Goal: Information Seeking & Learning: Check status

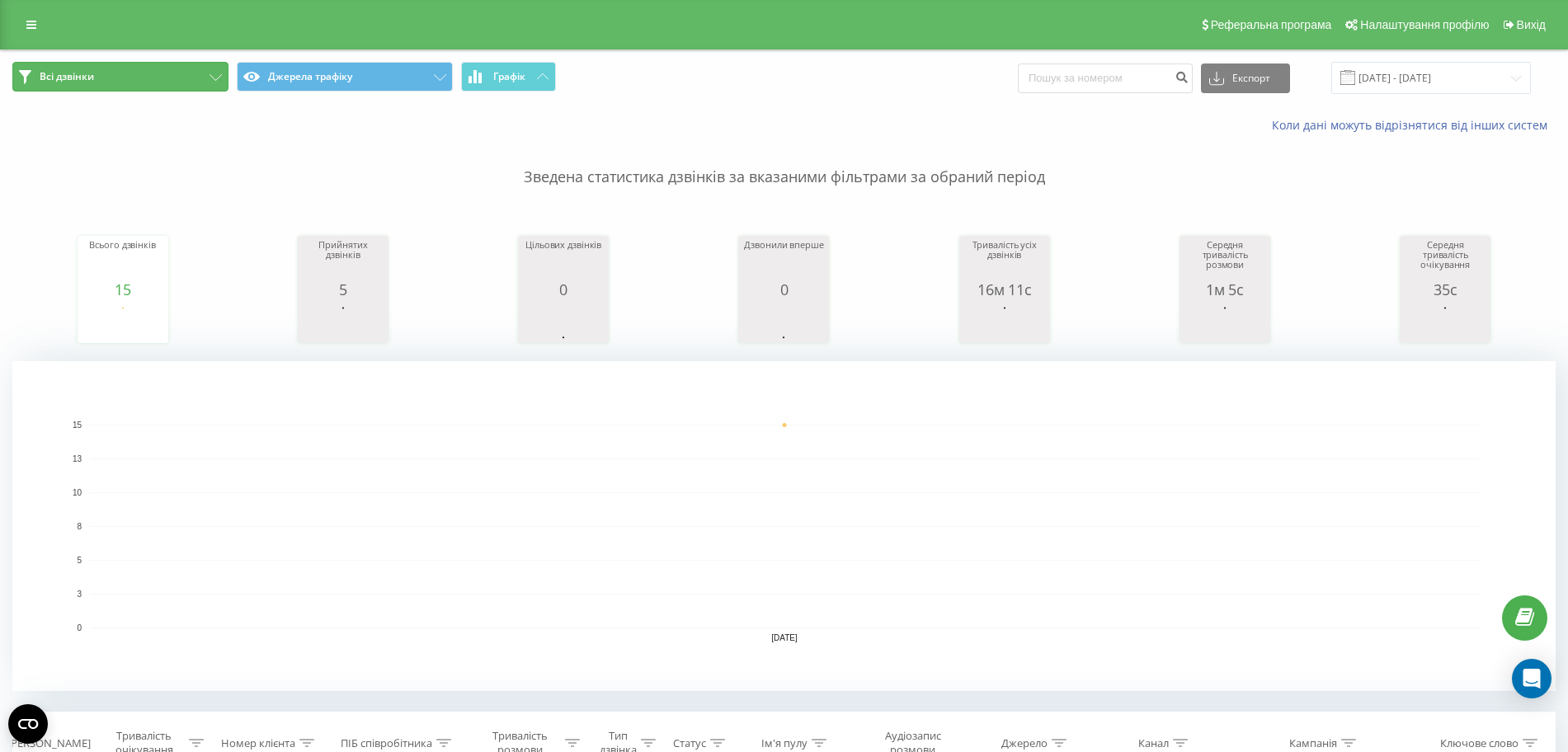
click at [168, 78] on button "Всі дзвінки" at bounding box center [120, 77] width 216 height 30
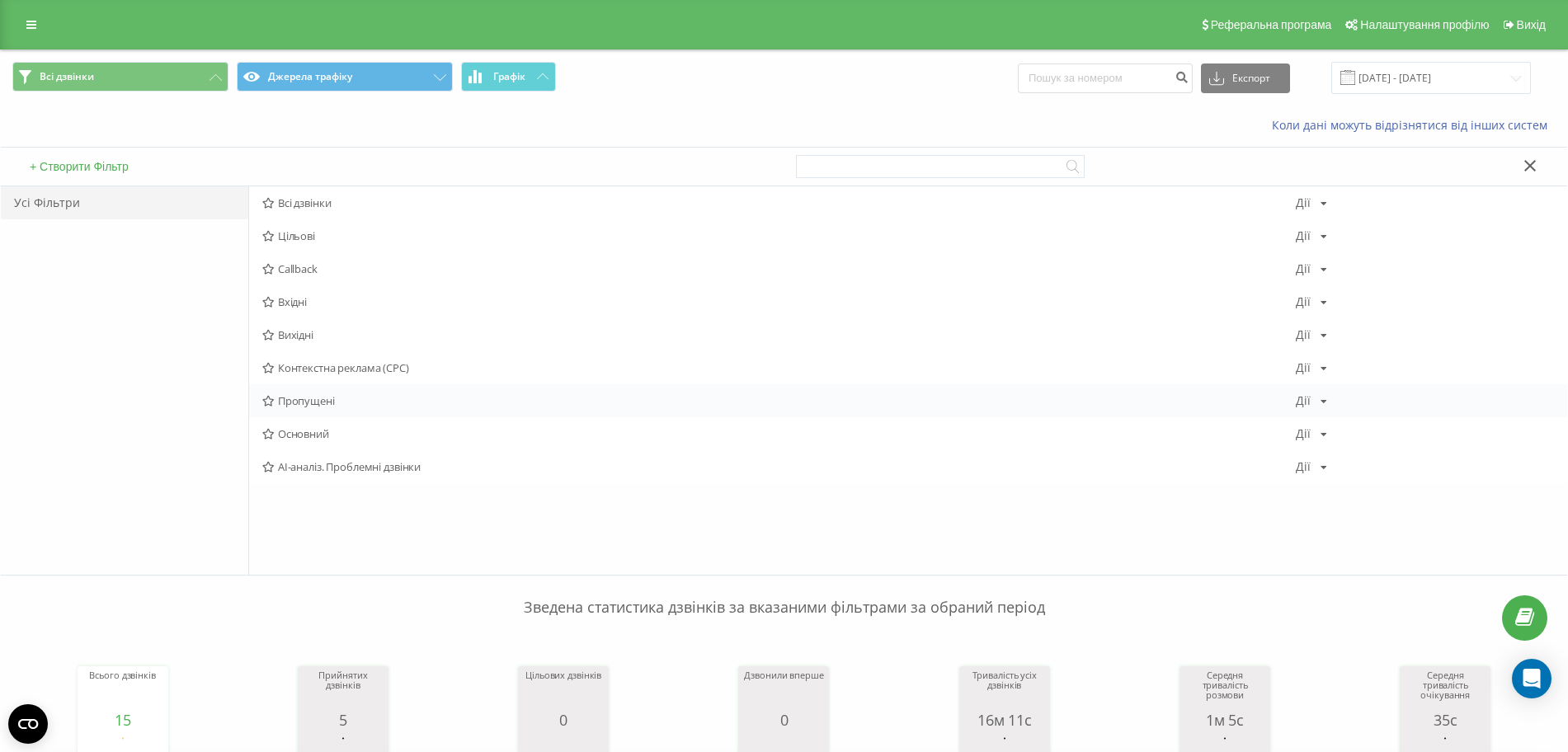
click at [317, 395] on span "Пропущені" at bounding box center [778, 401] width 1033 height 12
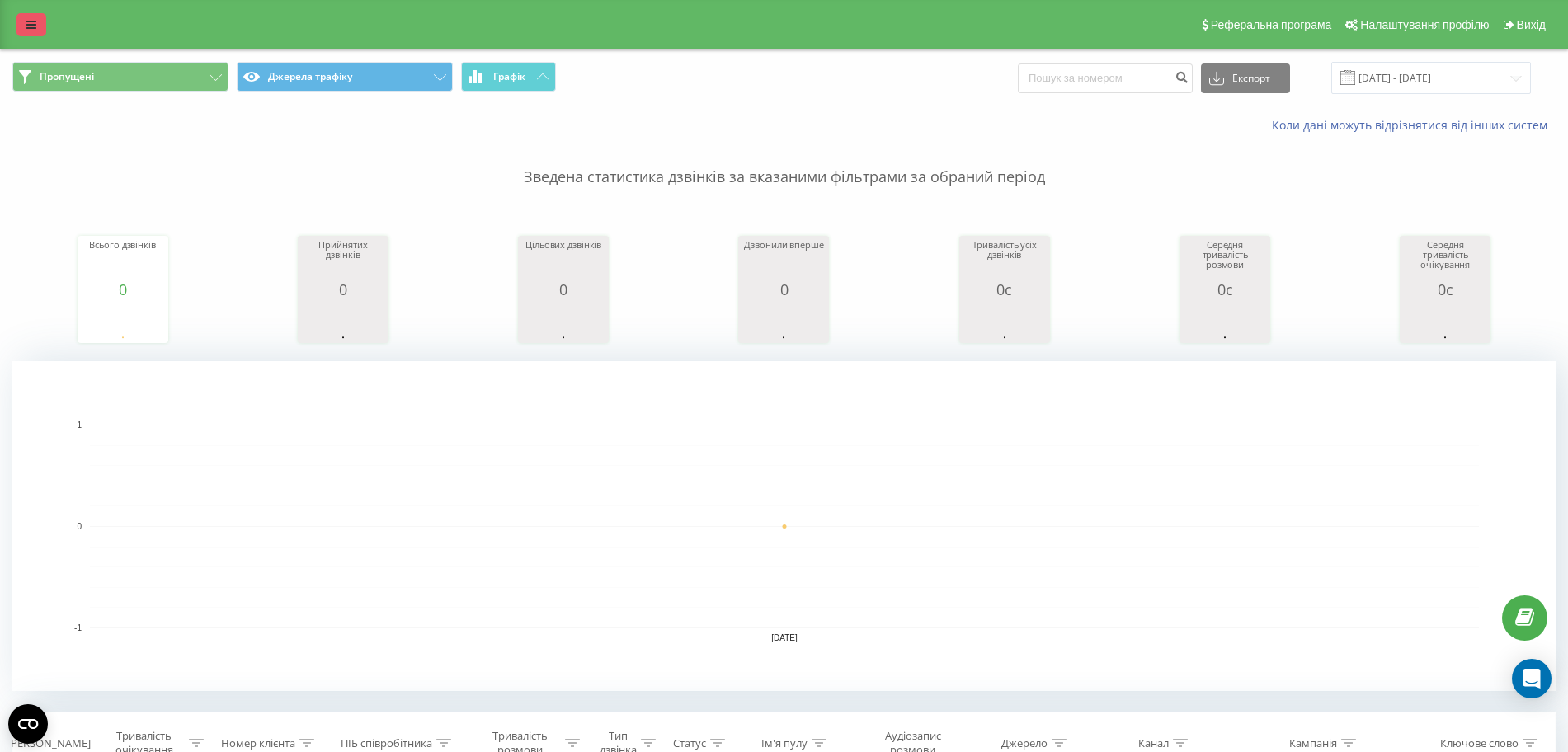
click at [39, 31] on link at bounding box center [32, 25] width 30 height 23
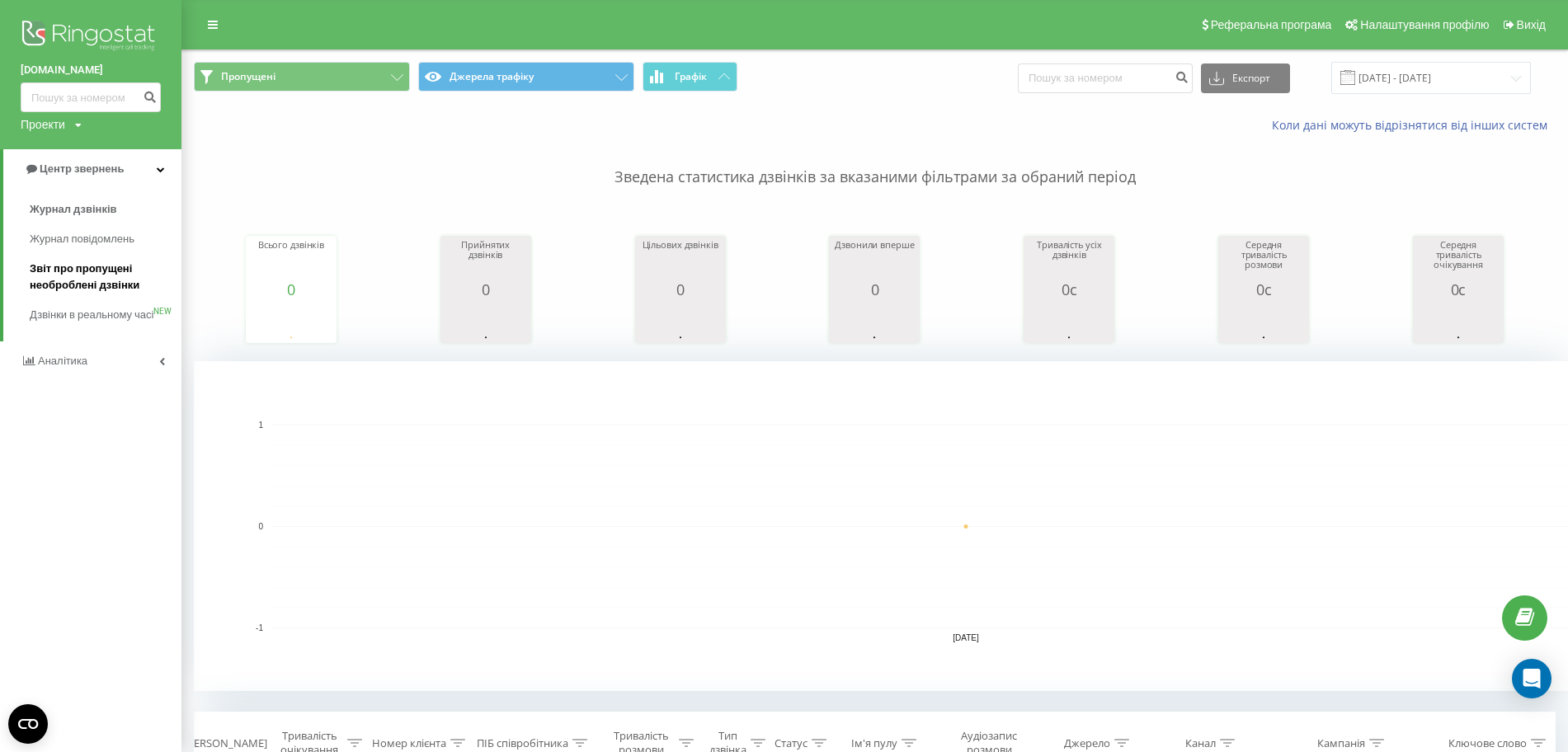
click at [95, 278] on span "Звіт про пропущені необроблені дзвінки" at bounding box center [102, 277] width 143 height 33
